Goal: Navigation & Orientation: Go to known website

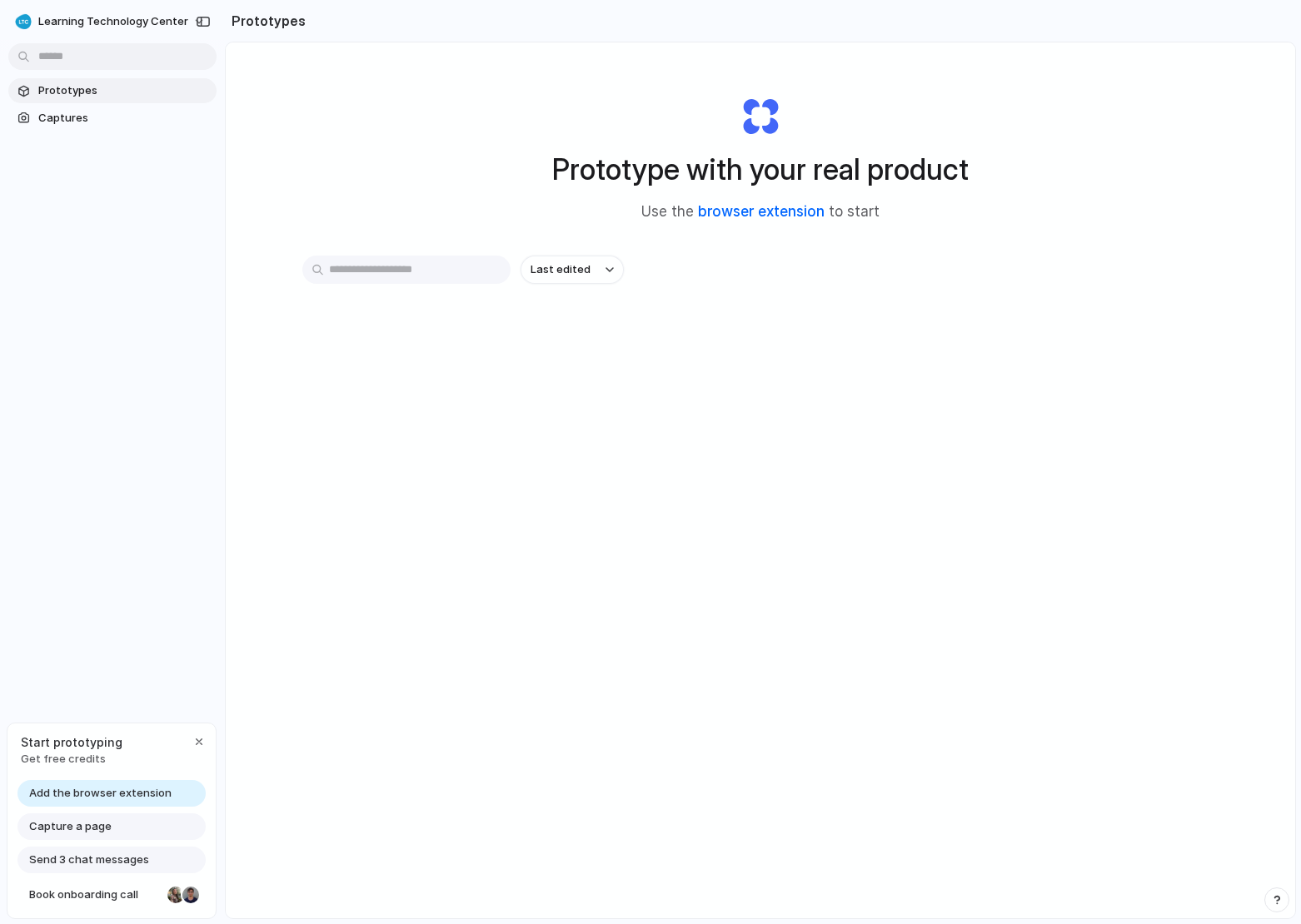
click at [788, 215] on link "browser extension" at bounding box center [760, 211] width 126 height 17
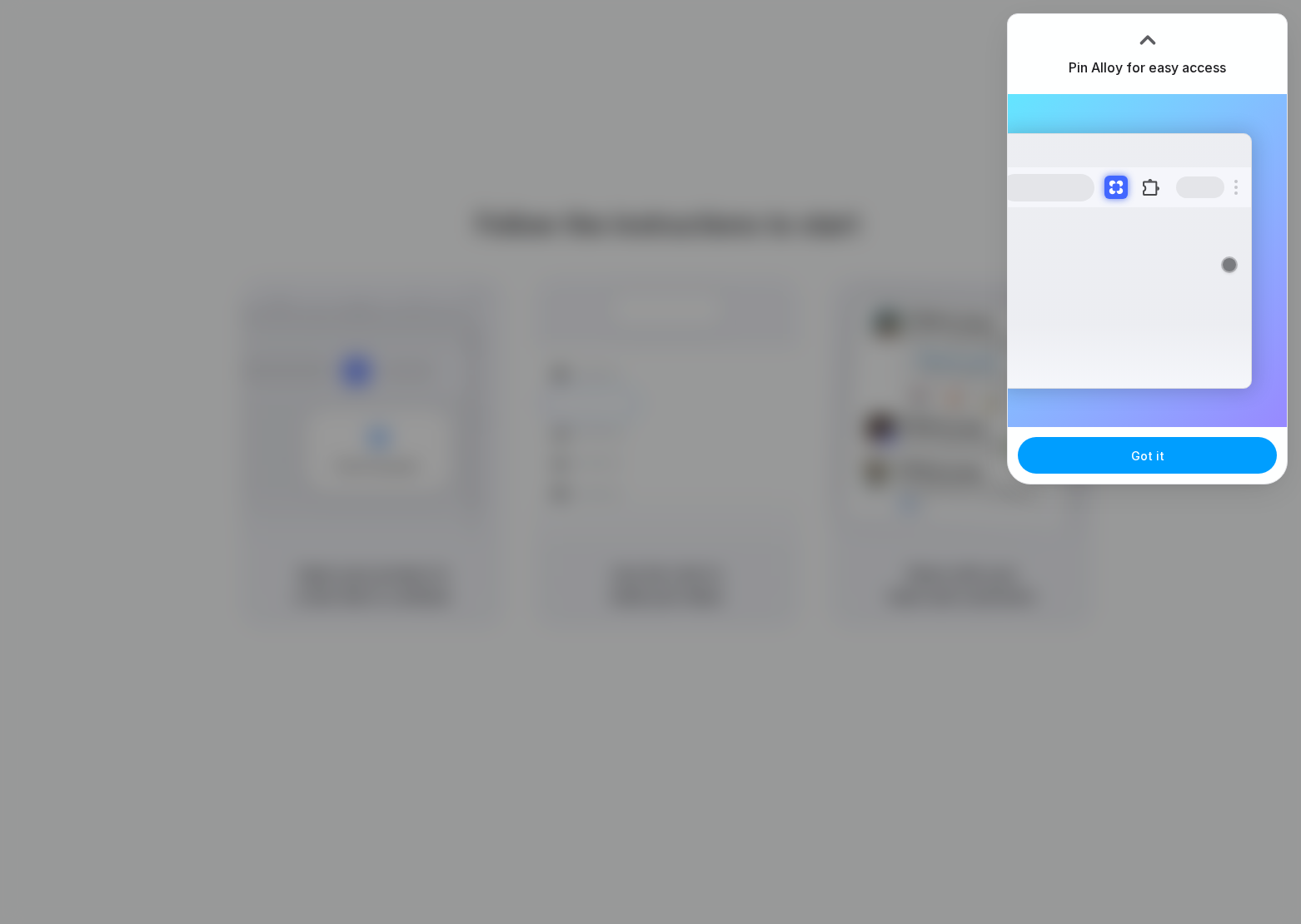
click at [1080, 461] on button "Got it" at bounding box center [1147, 455] width 259 height 36
